Goal: Find specific page/section: Find specific page/section

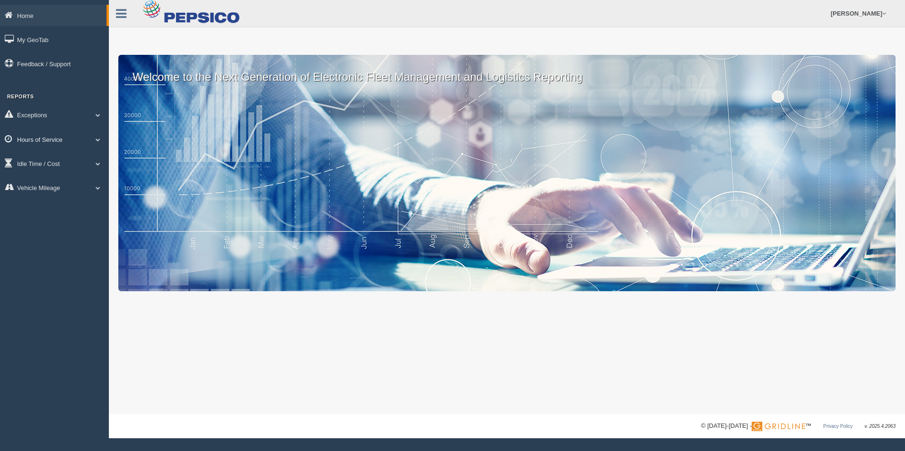
click at [55, 140] on link "Hours of Service" at bounding box center [54, 139] width 109 height 21
click at [75, 157] on link "HOS Explanation Reports" at bounding box center [61, 161] width 89 height 17
click at [15, 18] on icon at bounding box center [11, 15] width 12 height 9
